Goal: Task Accomplishment & Management: Complete application form

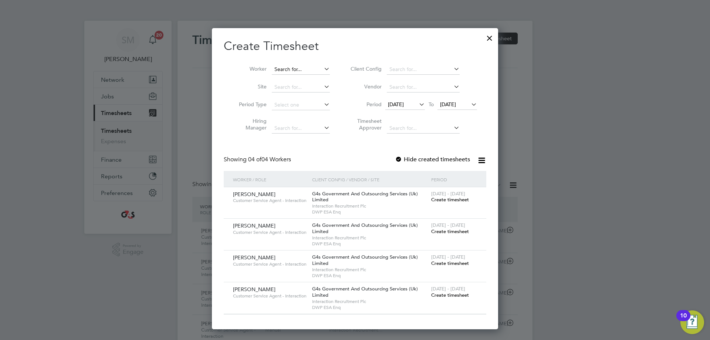
click at [287, 72] on input at bounding box center [301, 69] width 58 height 10
click at [411, 117] on li "Timesheet Approver" at bounding box center [412, 125] width 147 height 23
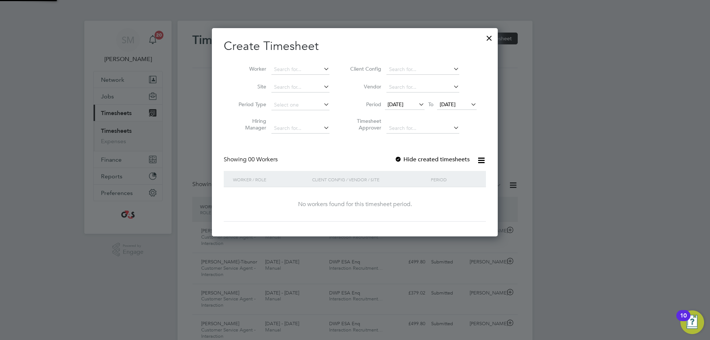
scroll to position [209, 286]
click at [404, 103] on span "[DATE]" at bounding box center [396, 104] width 16 height 7
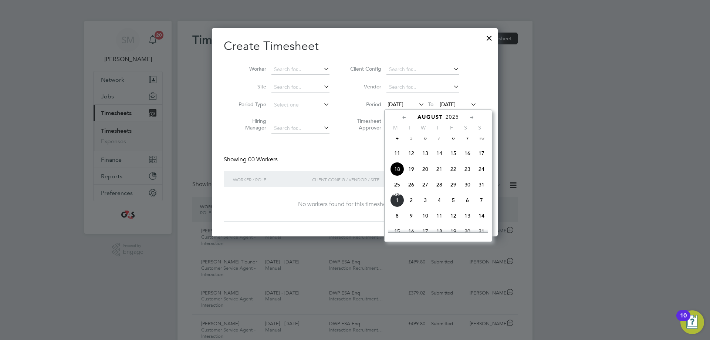
click at [400, 192] on span "25" at bounding box center [397, 185] width 14 height 14
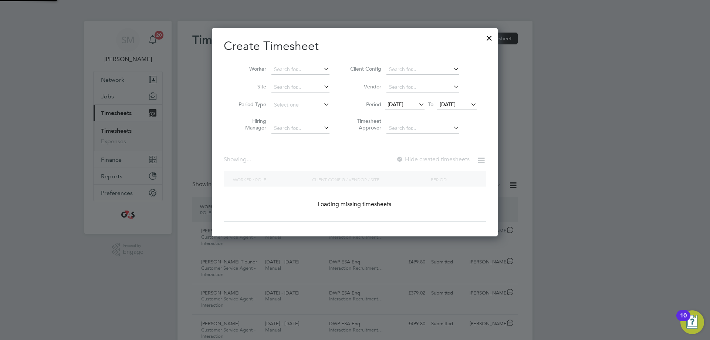
scroll to position [209, 286]
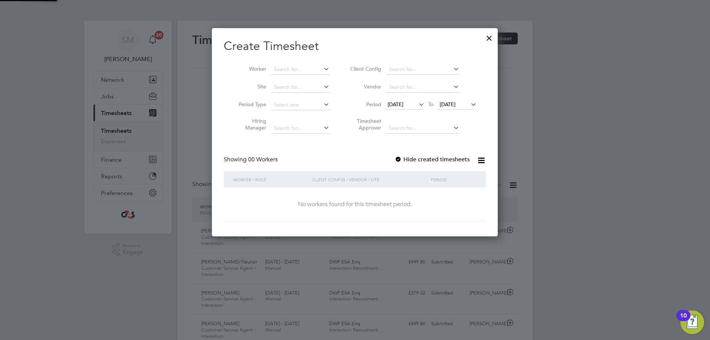
click at [451, 104] on span "[DATE]" at bounding box center [448, 104] width 16 height 7
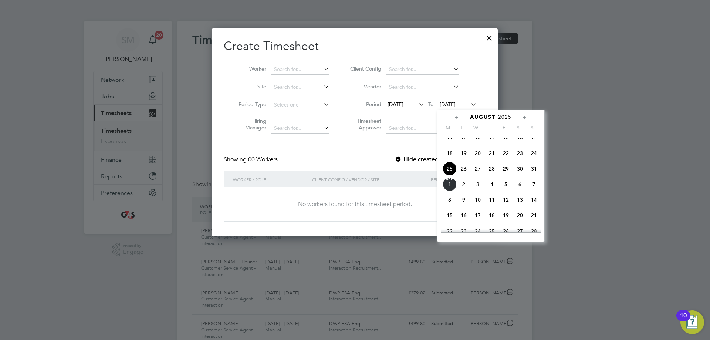
click at [534, 175] on span "31" at bounding box center [534, 169] width 14 height 14
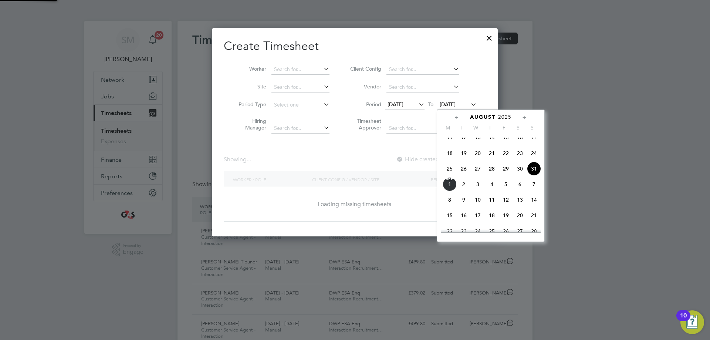
scroll to position [4, 4]
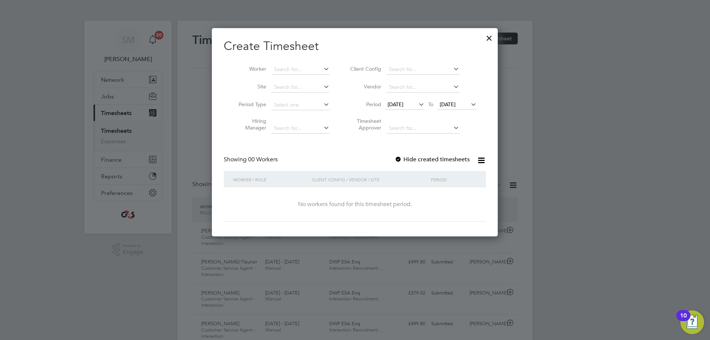
click at [402, 159] on div at bounding box center [398, 159] width 7 height 7
click at [290, 68] on input at bounding box center [300, 69] width 58 height 10
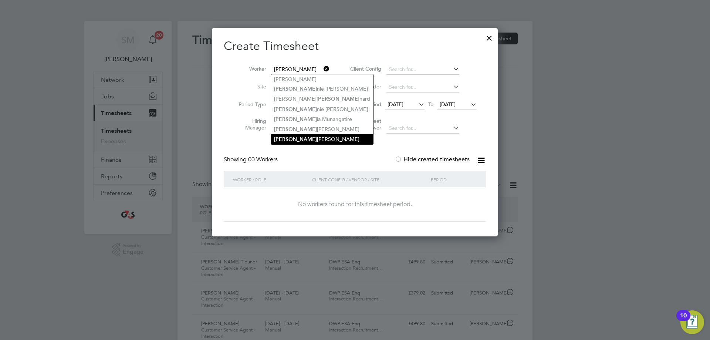
click at [310, 134] on li "[PERSON_NAME] [PERSON_NAME]" at bounding box center [322, 139] width 102 height 10
type input "[PERSON_NAME]"
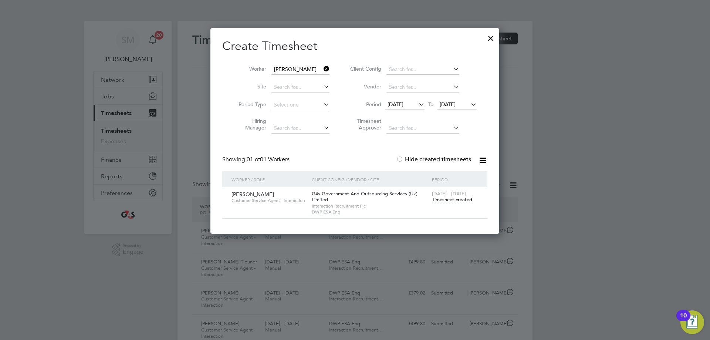
click at [463, 204] on div "[DATE] - [DATE] Timesheet created" at bounding box center [455, 197] width 50 height 20
click at [462, 199] on span "Timesheet created" at bounding box center [452, 199] width 40 height 7
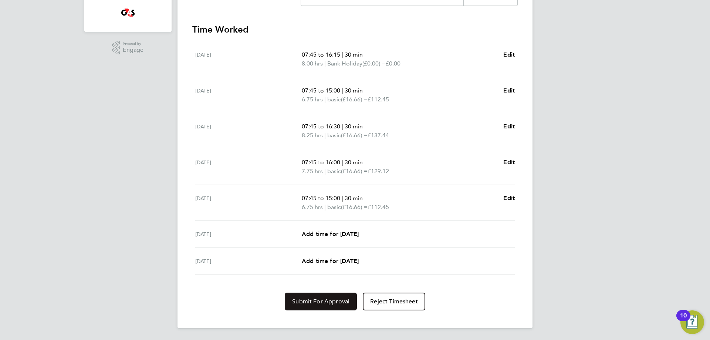
click at [306, 298] on span "Submit For Approval" at bounding box center [320, 301] width 57 height 7
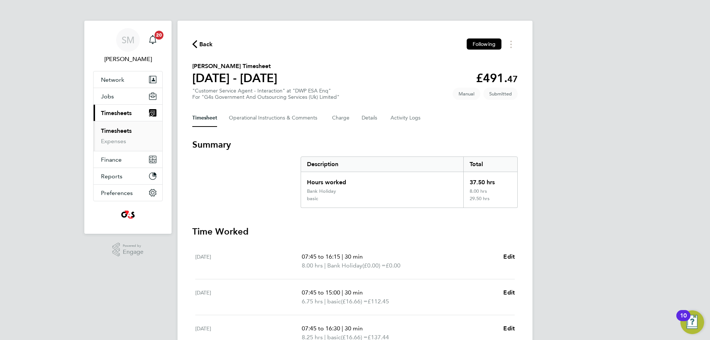
click at [195, 41] on icon "button" at bounding box center [194, 44] width 5 height 8
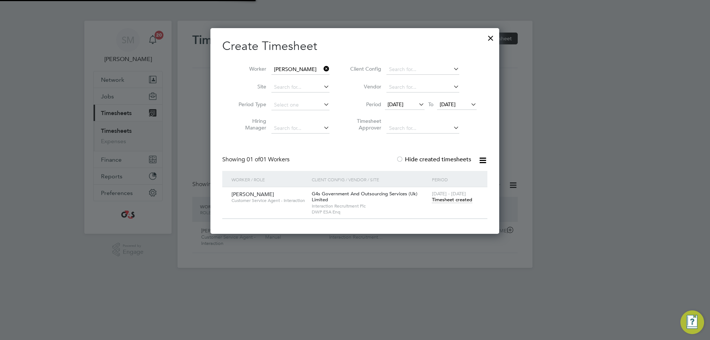
scroll to position [19, 64]
click at [322, 70] on icon at bounding box center [322, 69] width 0 height 10
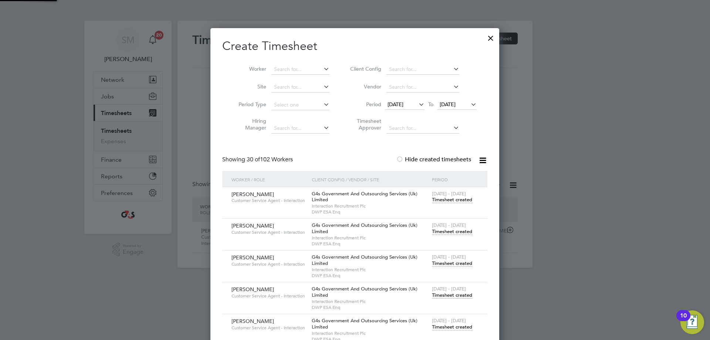
scroll to position [1150, 289]
click at [300, 68] on input at bounding box center [300, 69] width 58 height 10
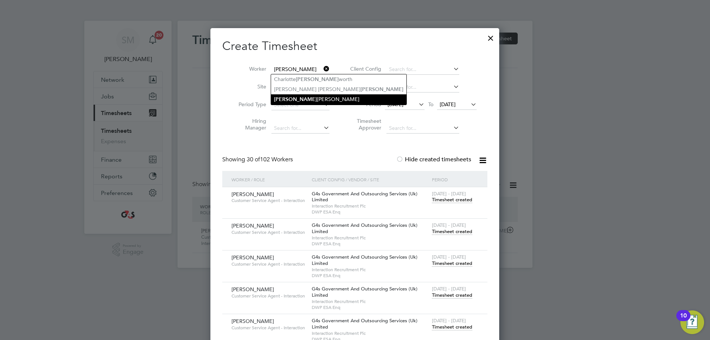
click at [299, 98] on li "[PERSON_NAME]" at bounding box center [338, 99] width 135 height 10
type input "[PERSON_NAME]"
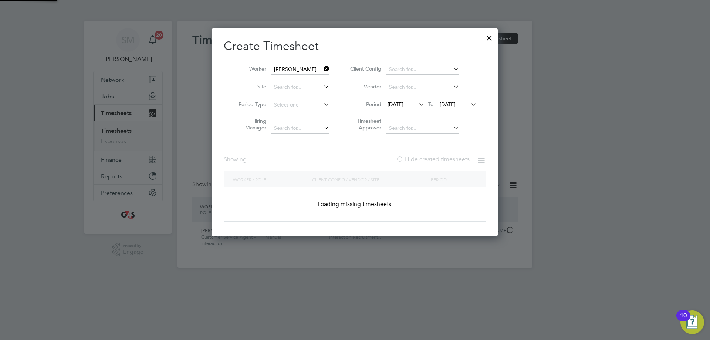
scroll to position [206, 289]
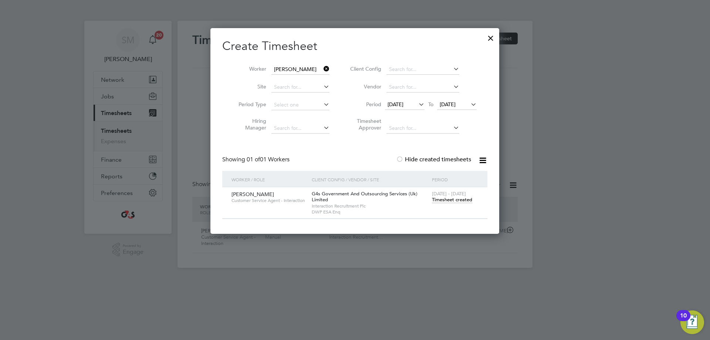
click at [465, 202] on span "Timesheet created" at bounding box center [452, 199] width 40 height 7
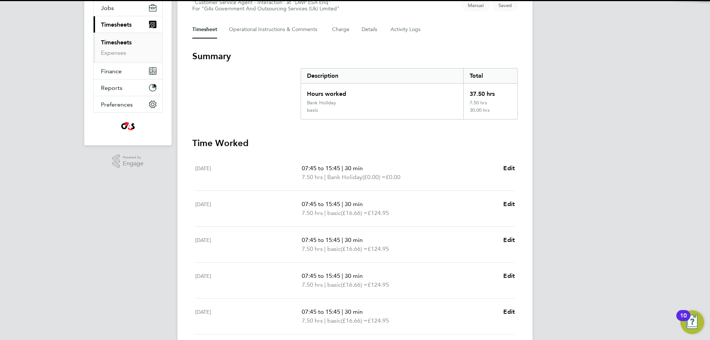
scroll to position [202, 0]
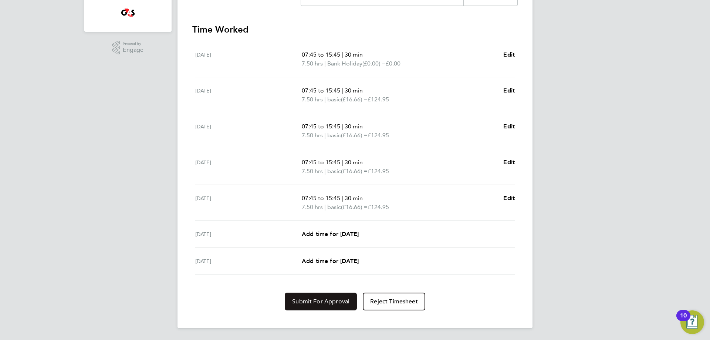
click at [328, 300] on span "Submit For Approval" at bounding box center [320, 301] width 57 height 7
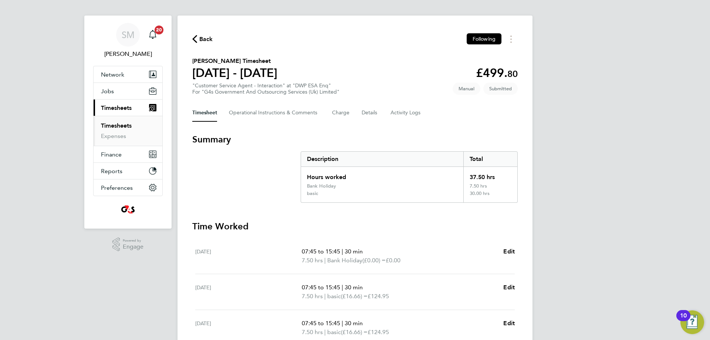
scroll to position [0, 0]
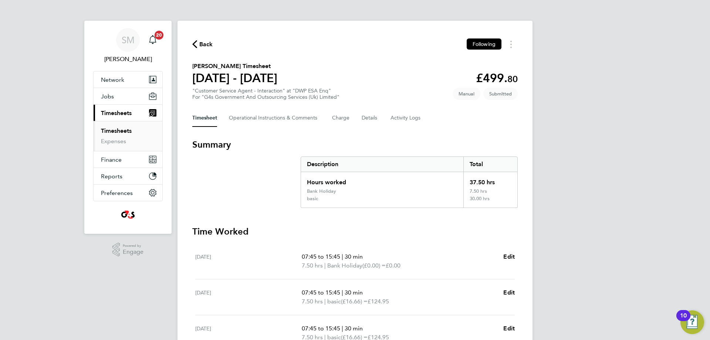
click at [199, 43] on span "Back" at bounding box center [202, 43] width 21 height 7
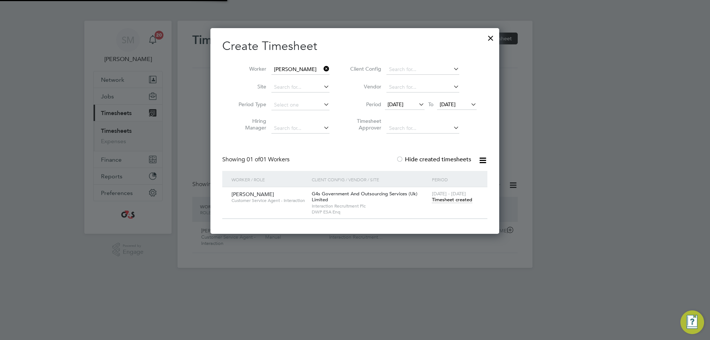
scroll to position [19, 64]
